Goal: Find specific page/section

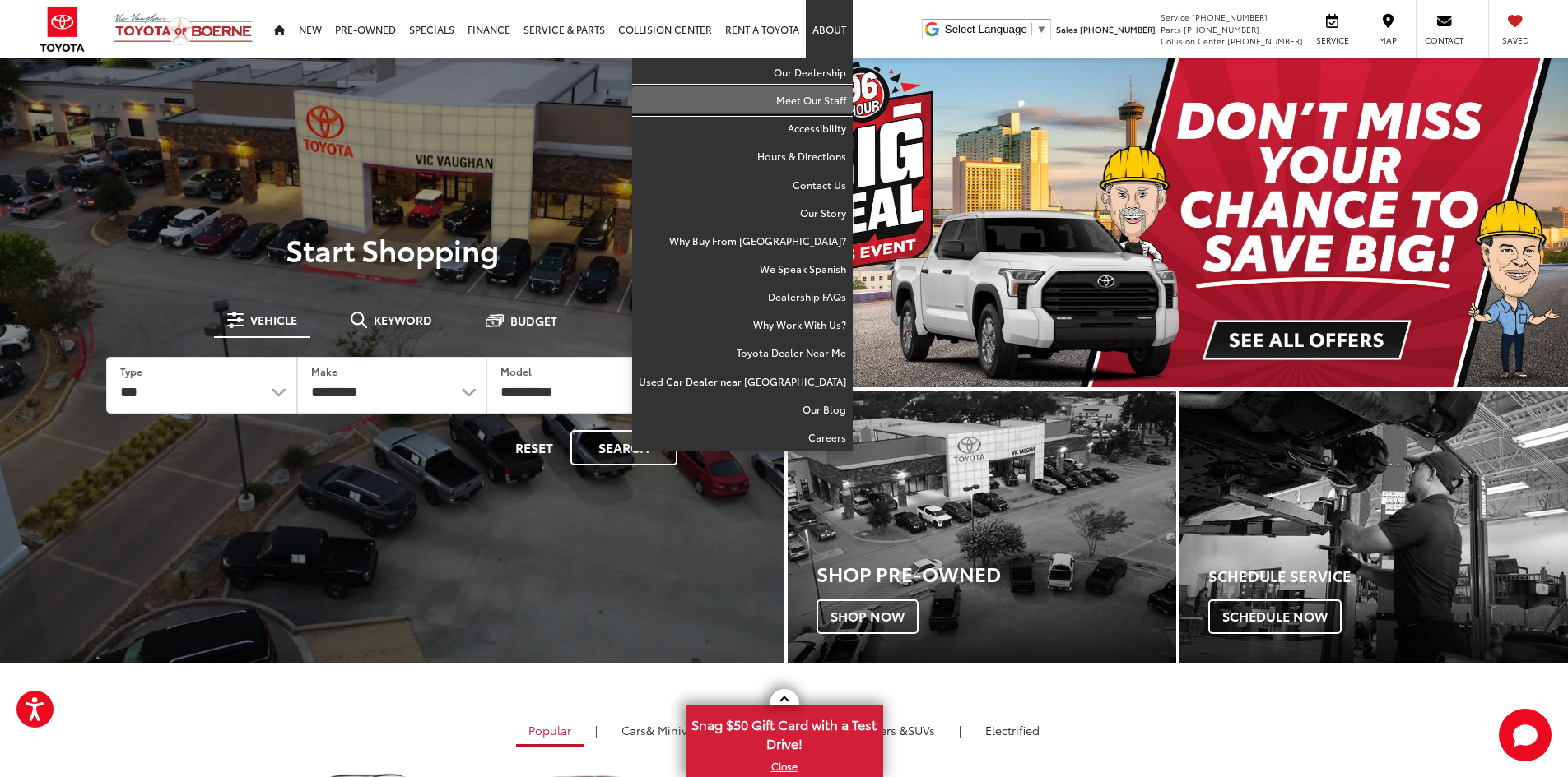
click at [834, 108] on link "Meet Our Staff" at bounding box center [742, 101] width 221 height 28
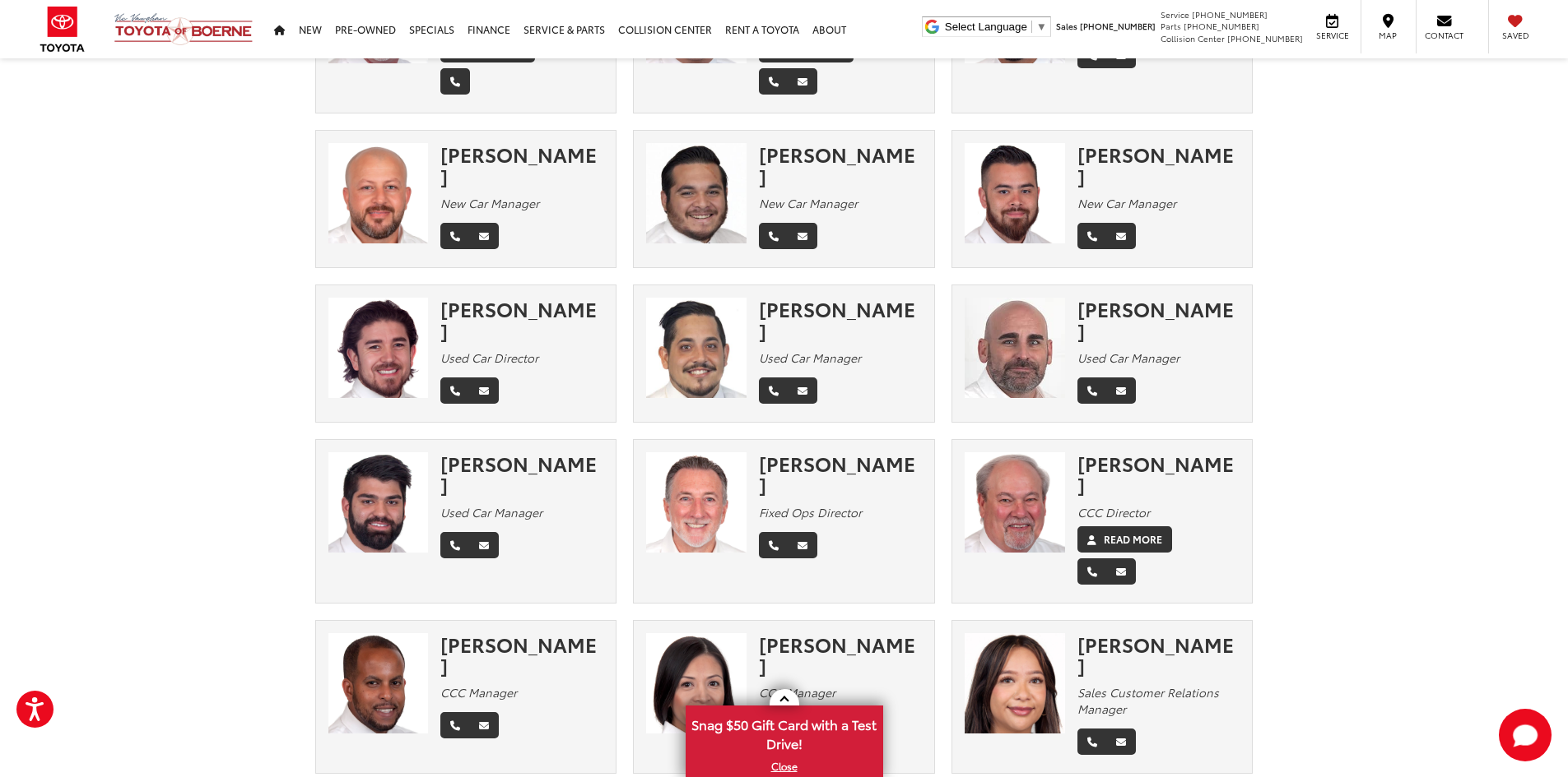
scroll to position [247, 0]
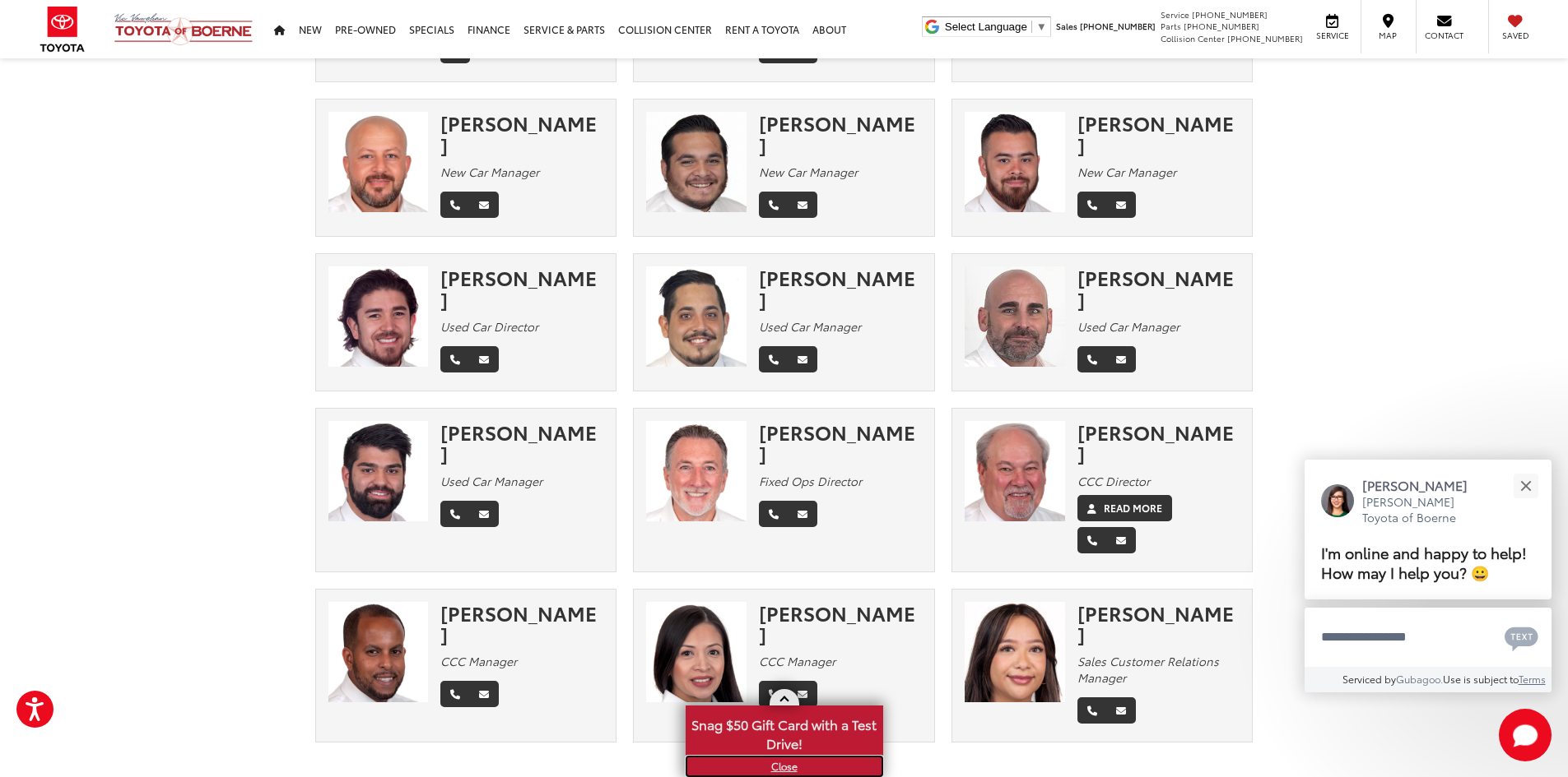
click at [775, 769] on link "X" at bounding box center [784, 766] width 194 height 18
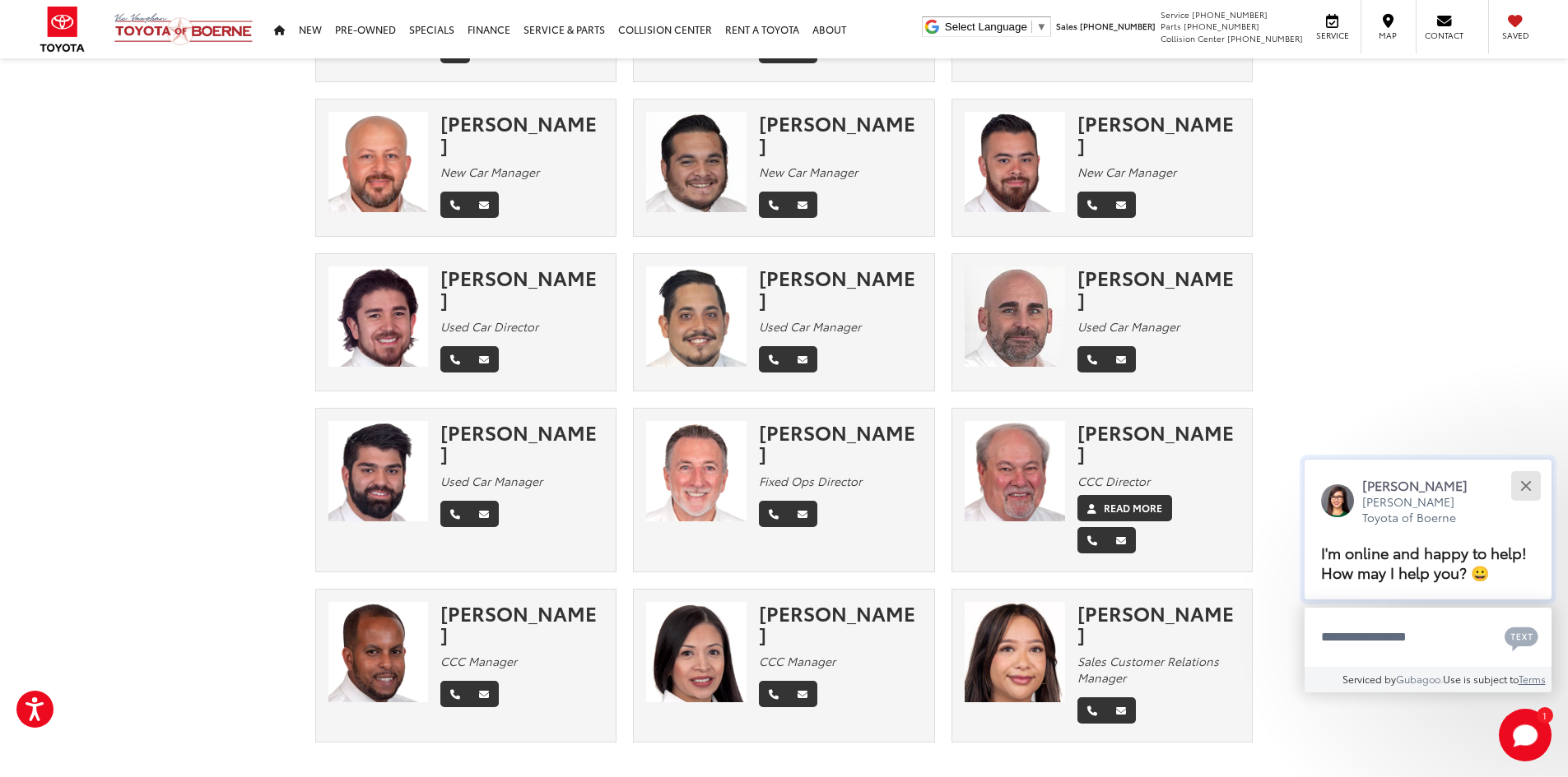
click at [1522, 483] on div "Close" at bounding box center [1525, 485] width 10 height 10
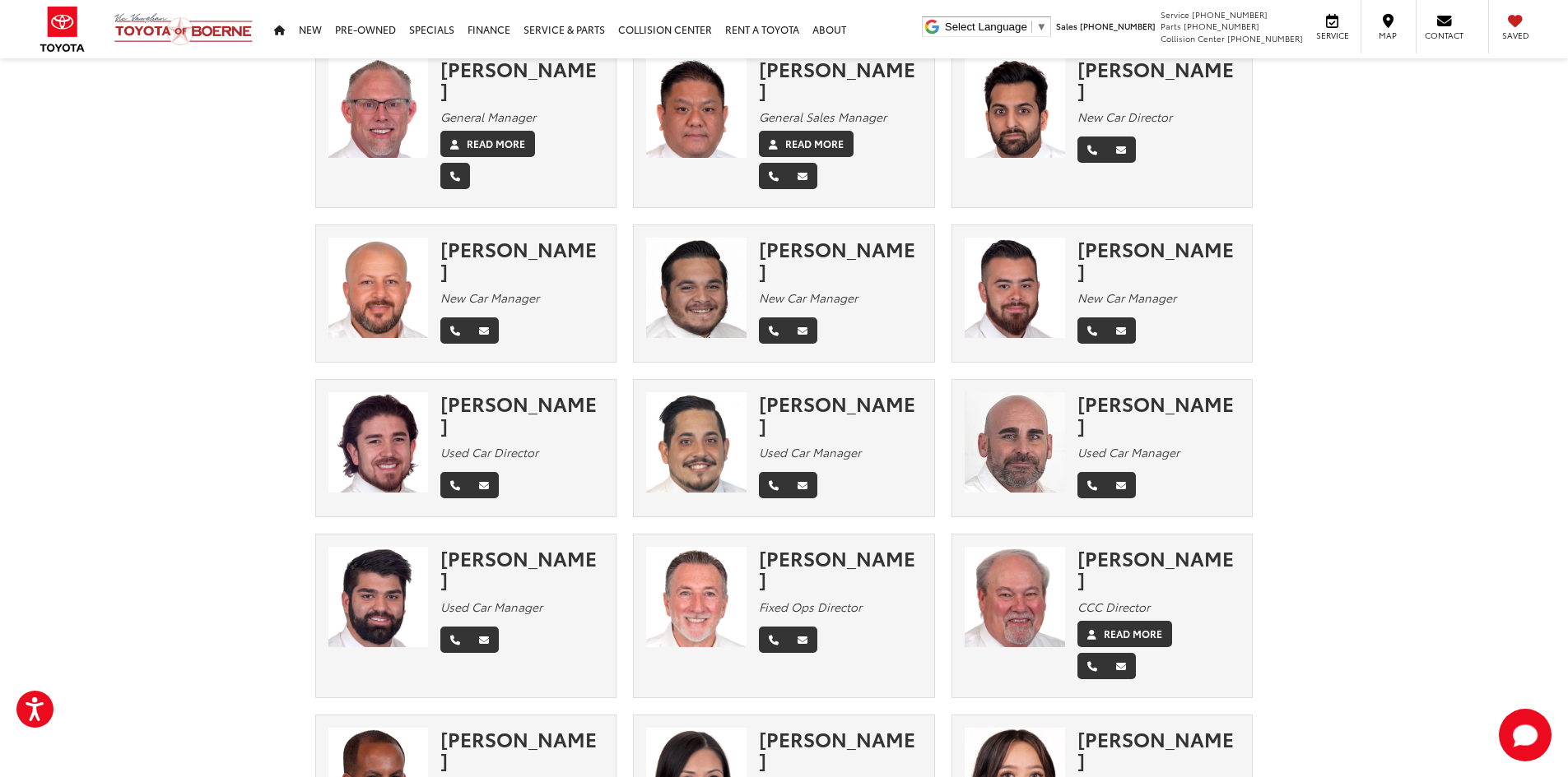
scroll to position [0, 0]
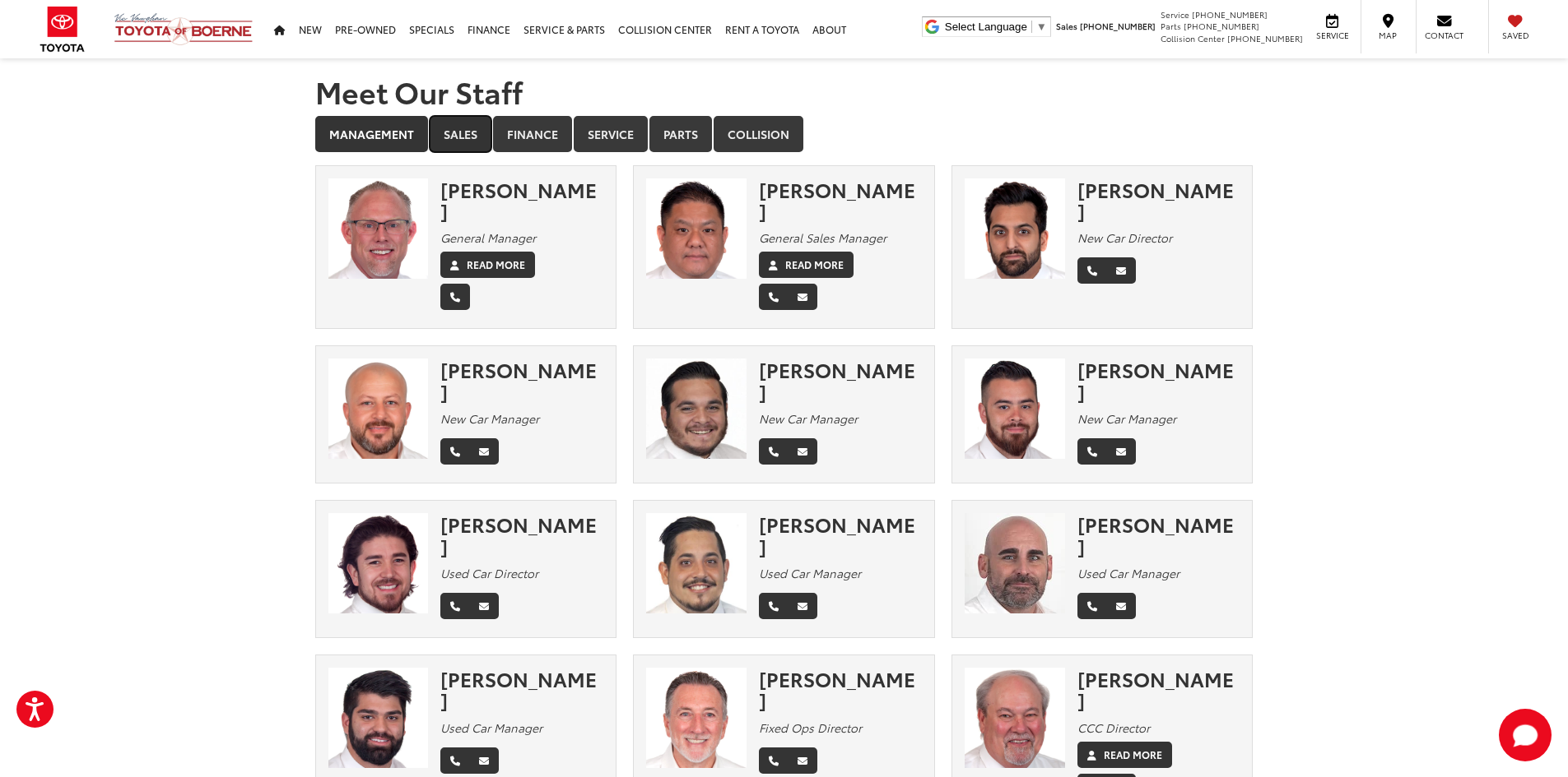
click at [464, 141] on link "Sales" at bounding box center [461, 134] width 62 height 36
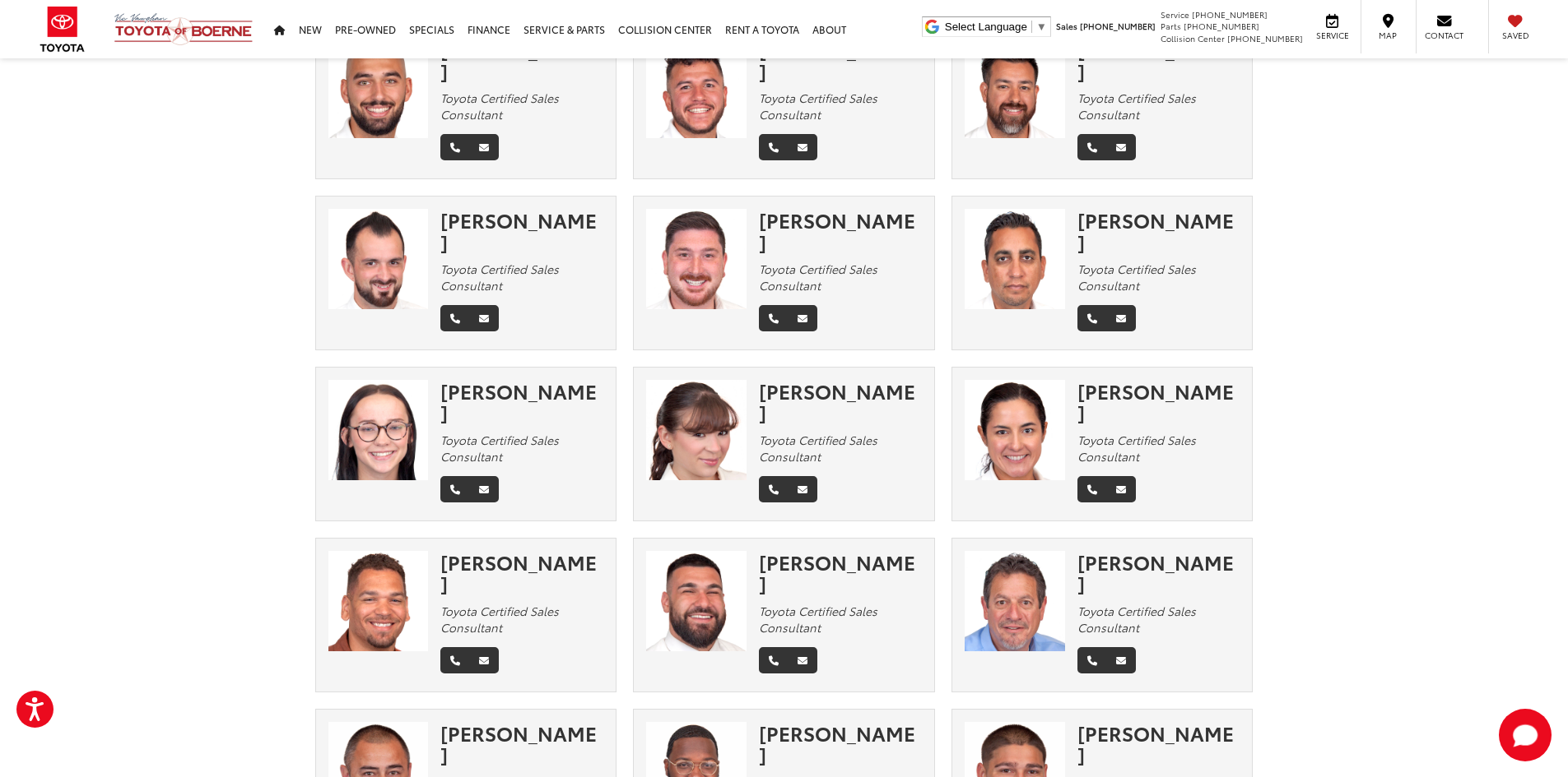
scroll to position [3374, 0]
